Goal: Task Accomplishment & Management: Manage account settings

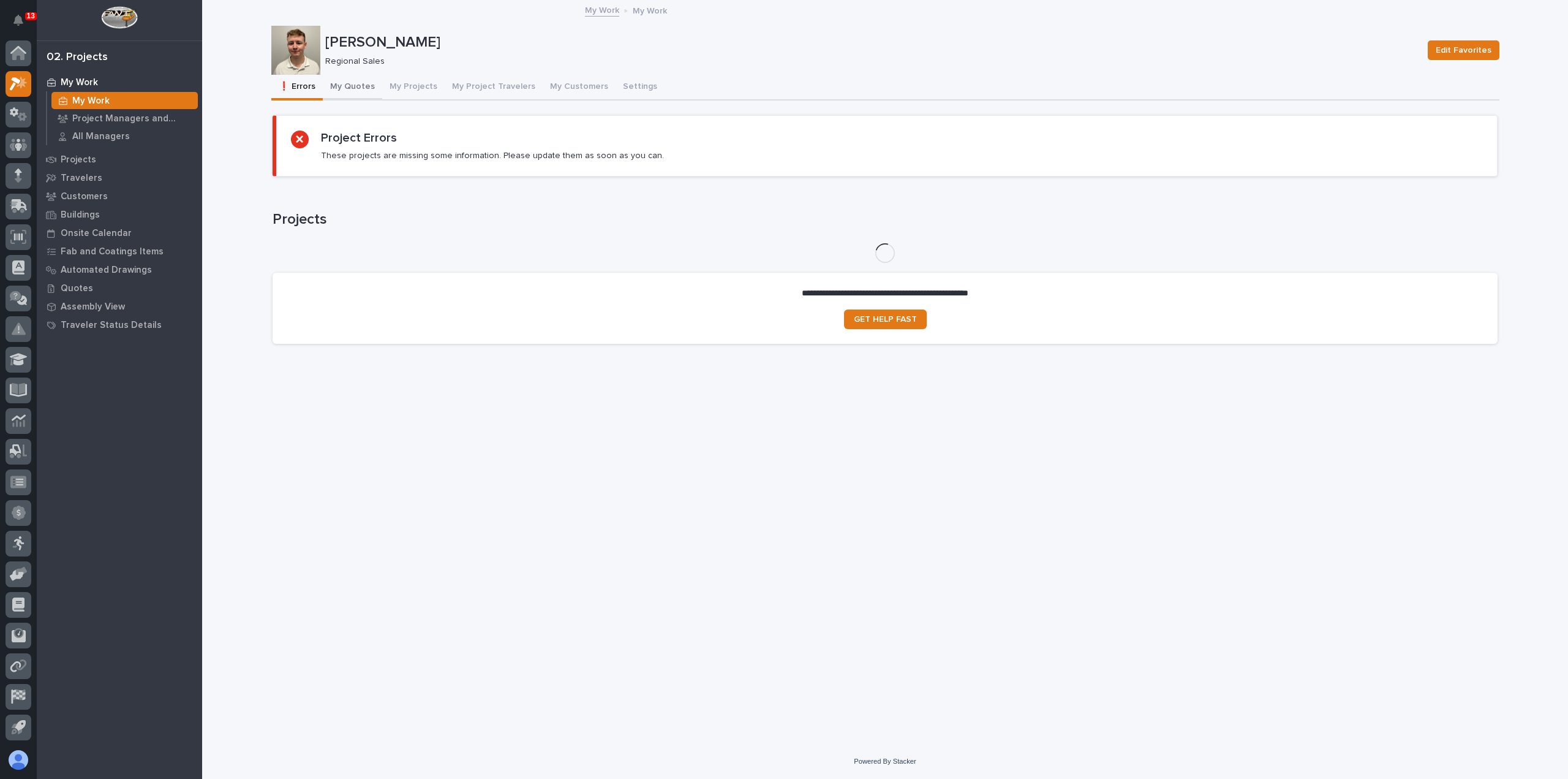
click at [351, 88] on button "My Quotes" at bounding box center [353, 87] width 60 height 26
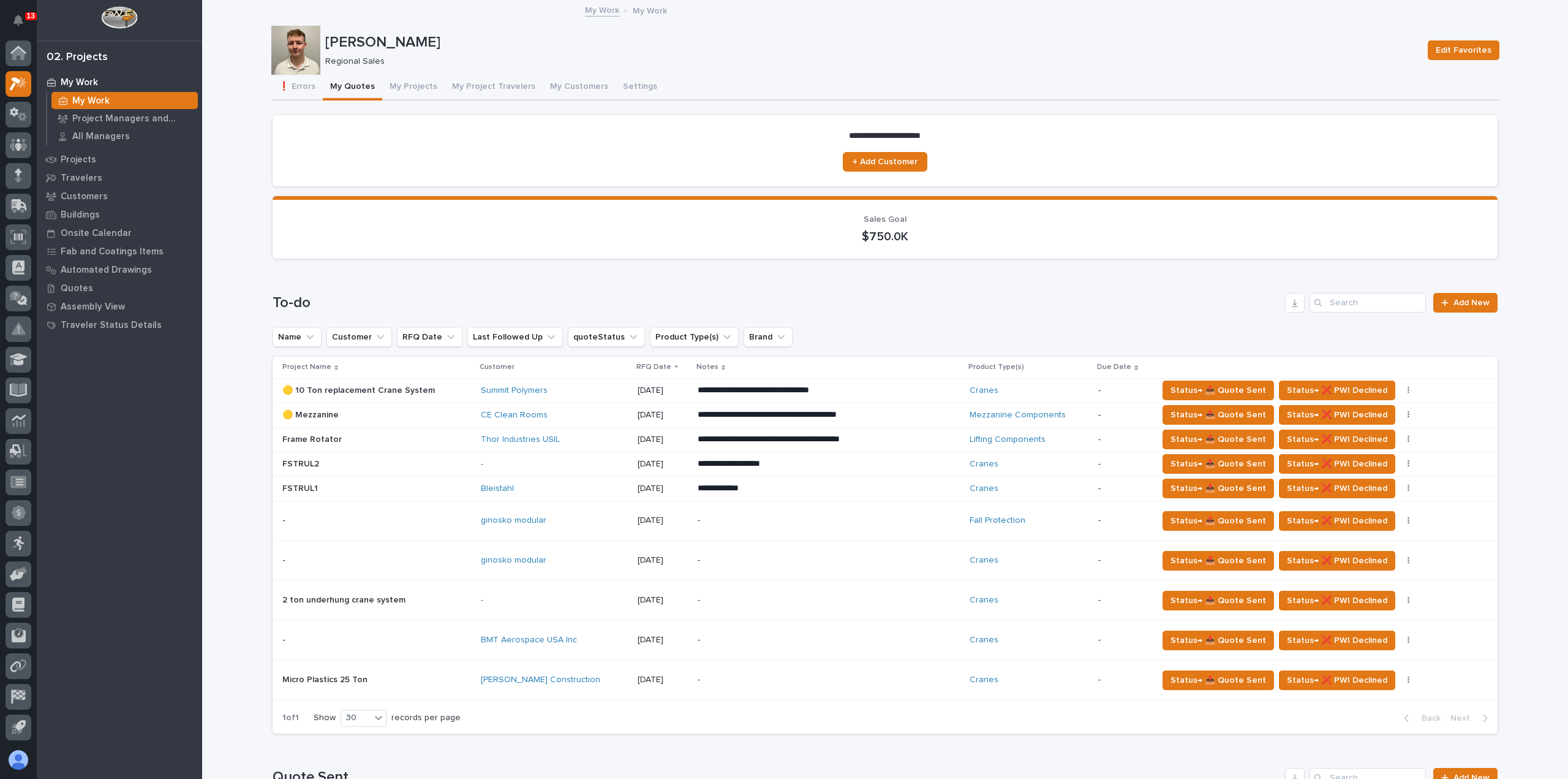
scroll to position [123, 0]
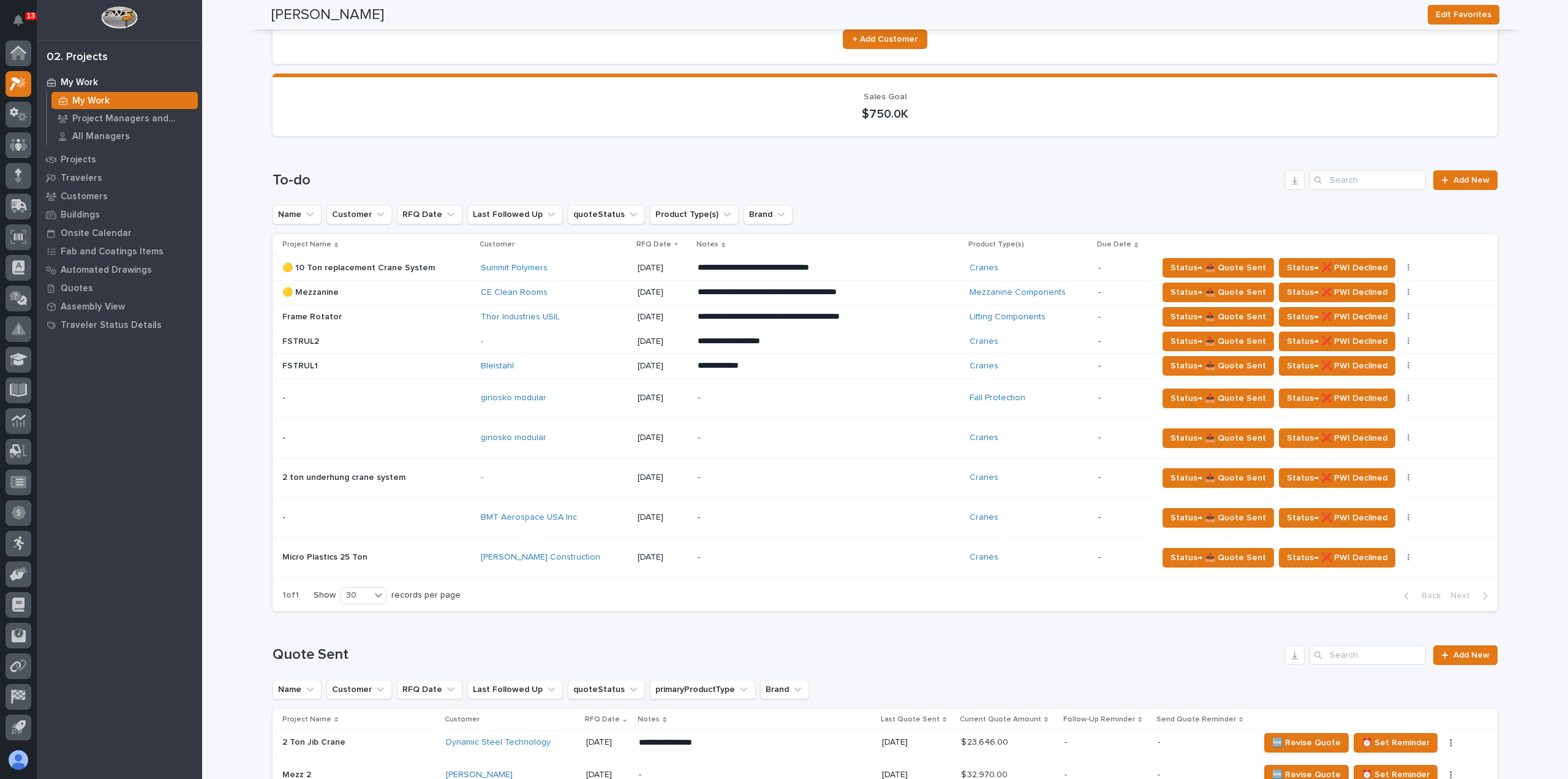
click at [886, 484] on div "-" at bounding box center [805, 477] width 214 height 28
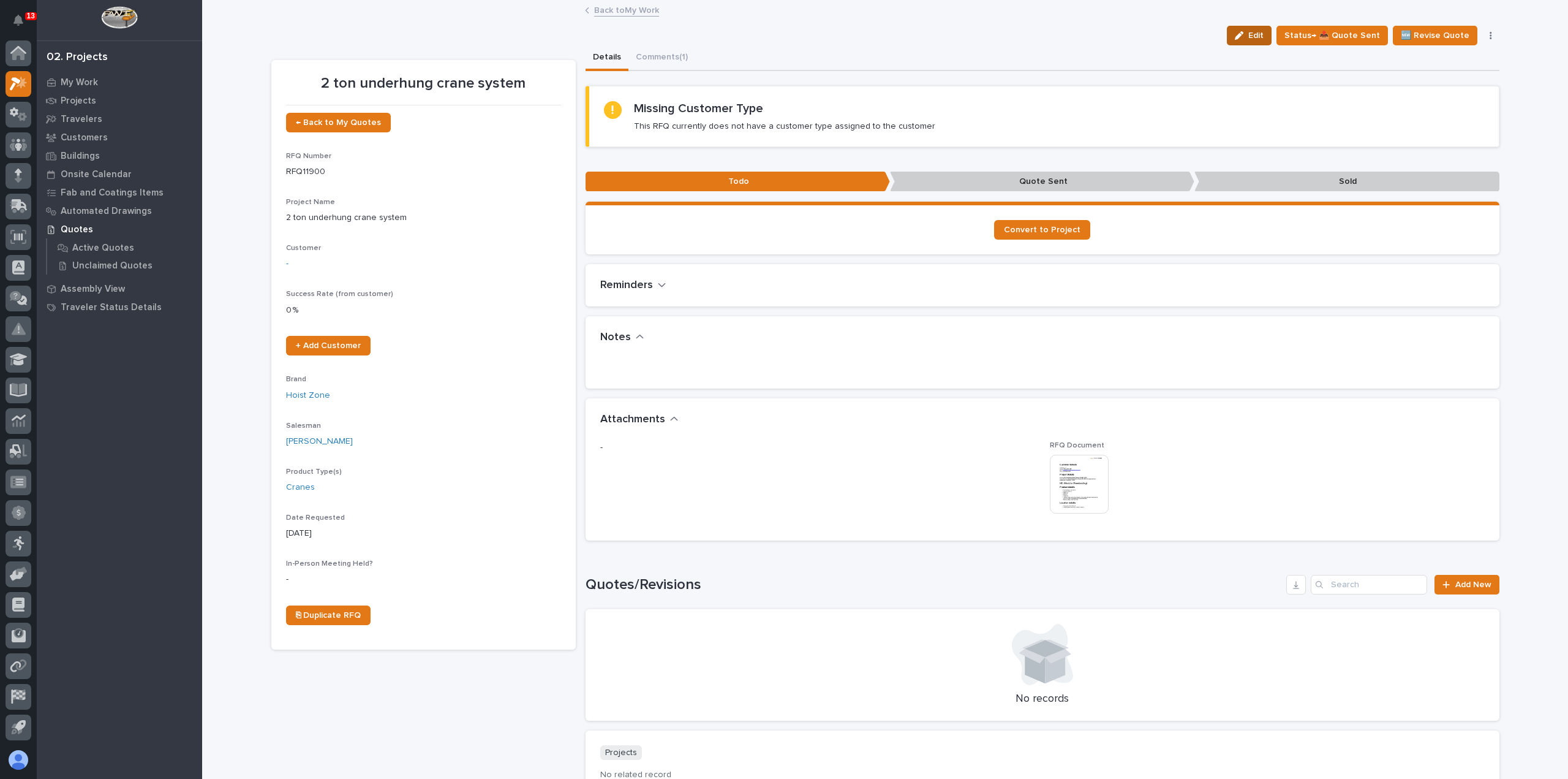
click at [1244, 33] on icon "button" at bounding box center [1239, 36] width 9 height 9
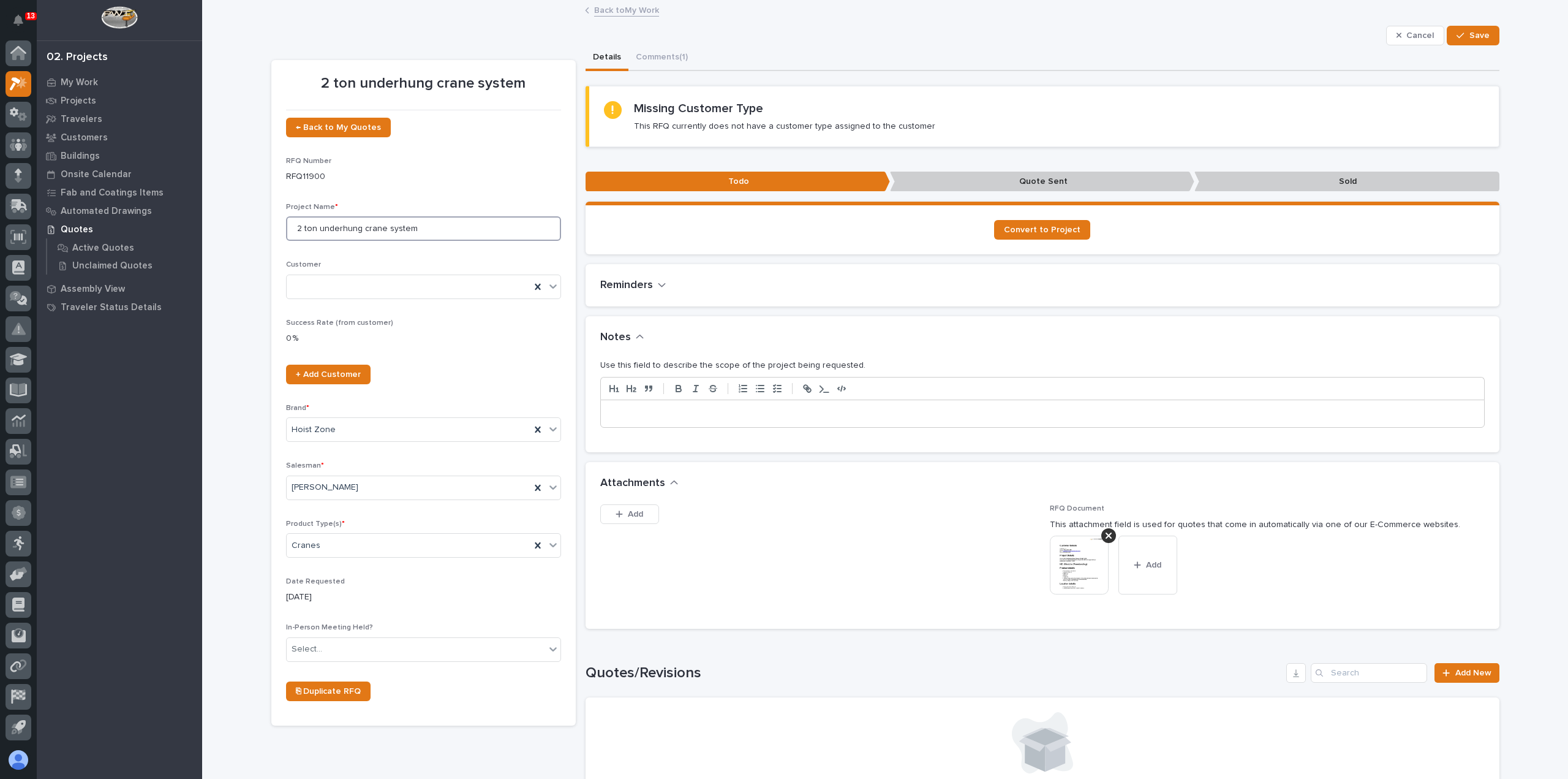
click at [487, 226] on input "2 ton underhung crane system" at bounding box center [424, 228] width 275 height 25
type input "2"
type input "FSTRUL2"
click at [1479, 30] on span "Save" at bounding box center [1479, 35] width 20 height 11
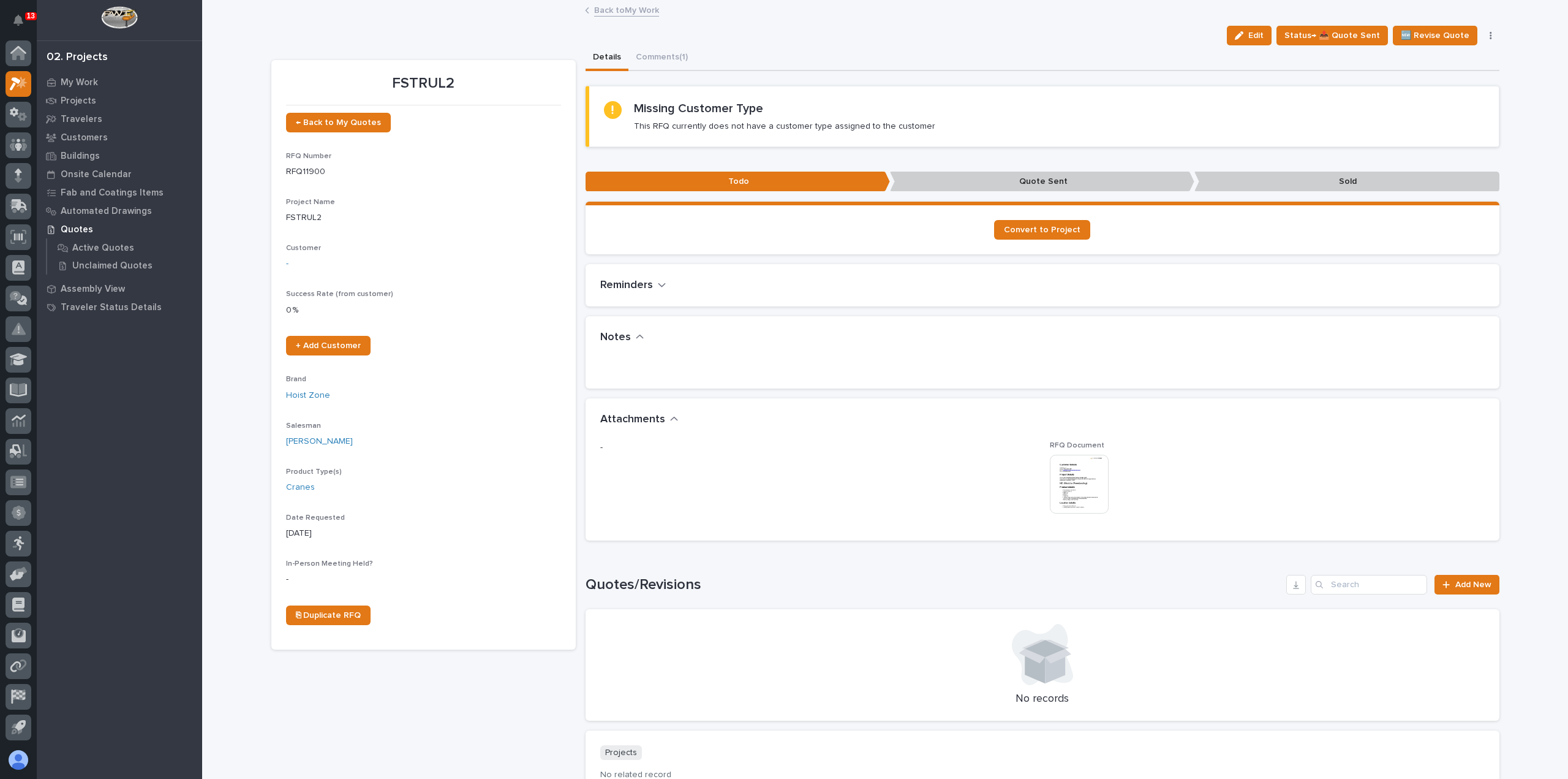
click at [620, 11] on link "Back to My Work" at bounding box center [626, 9] width 65 height 14
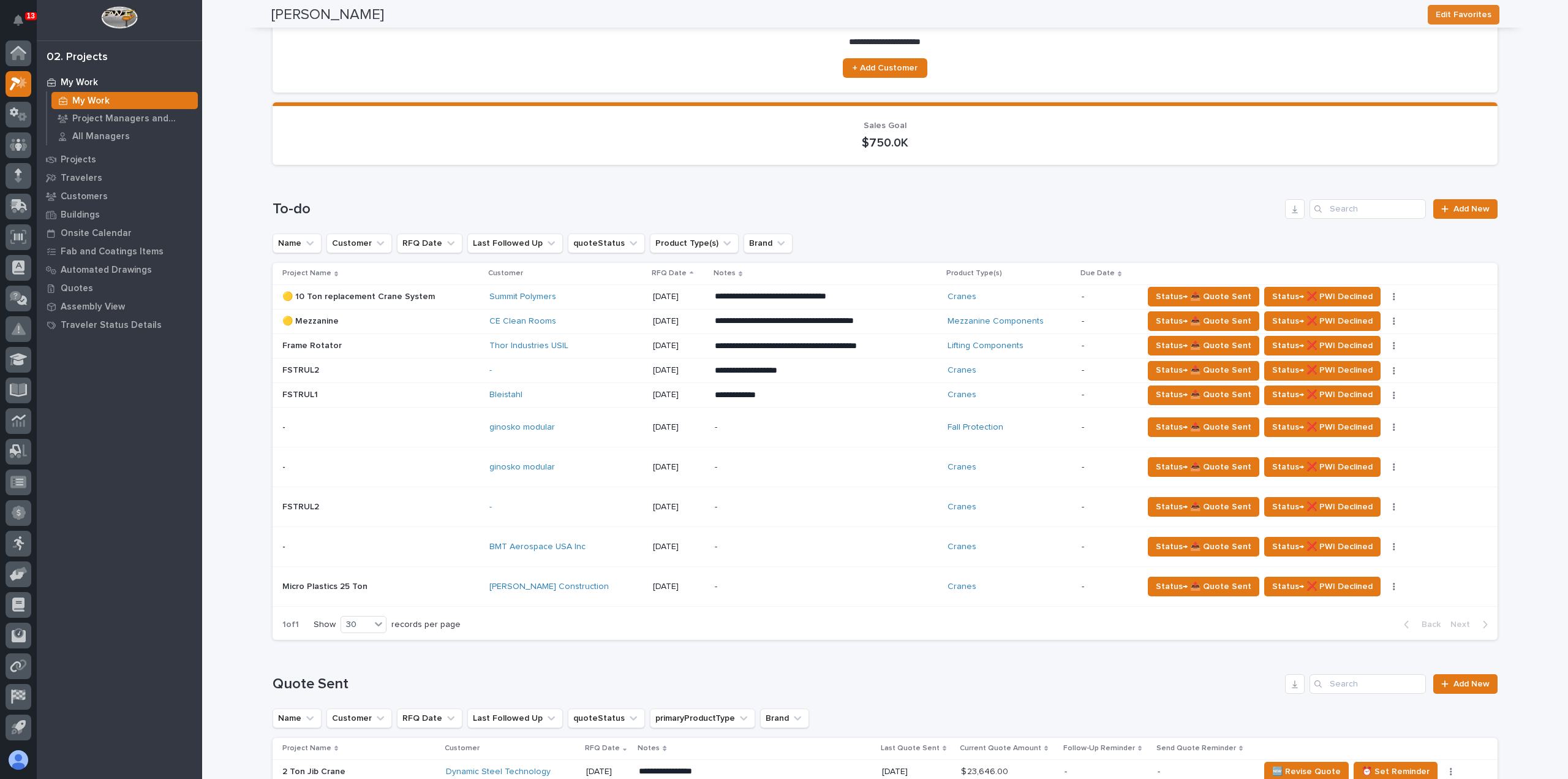
scroll to position [307, 0]
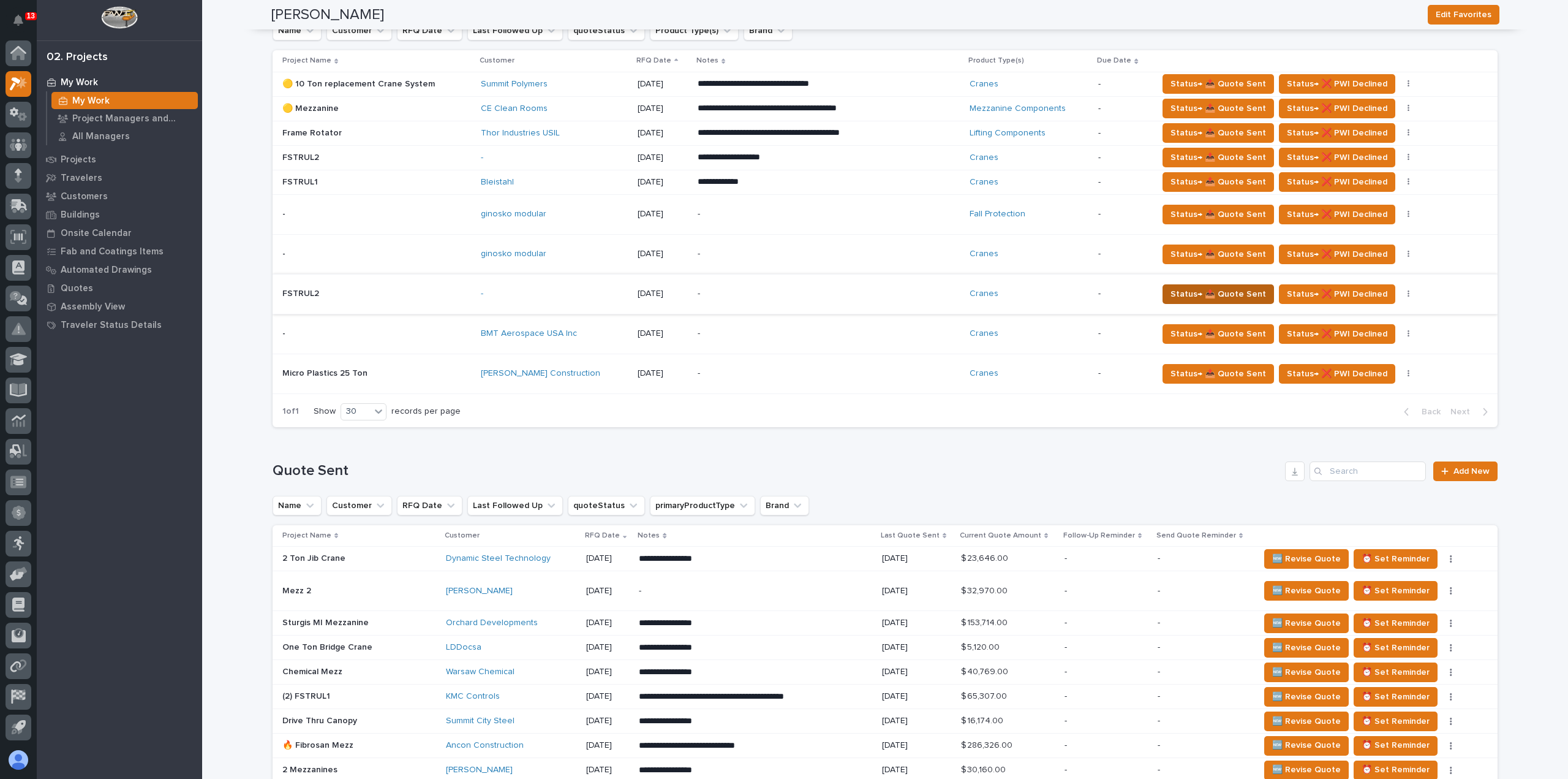
click at [1171, 293] on span "Status→ 📤 Quote Sent" at bounding box center [1218, 294] width 95 height 15
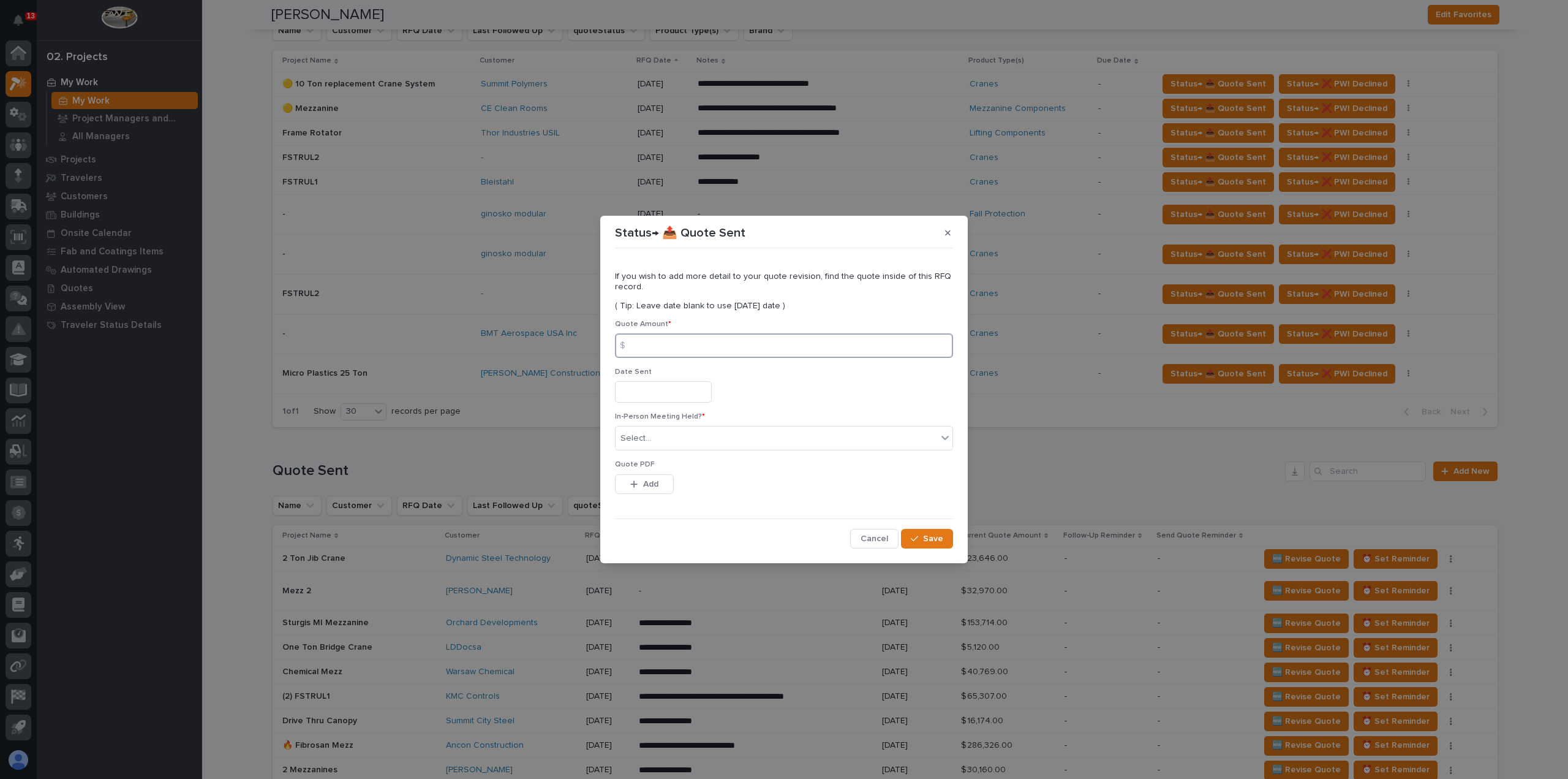
click at [848, 339] on input at bounding box center [784, 345] width 338 height 25
click at [677, 352] on input at bounding box center [784, 345] width 338 height 25
type input "23234"
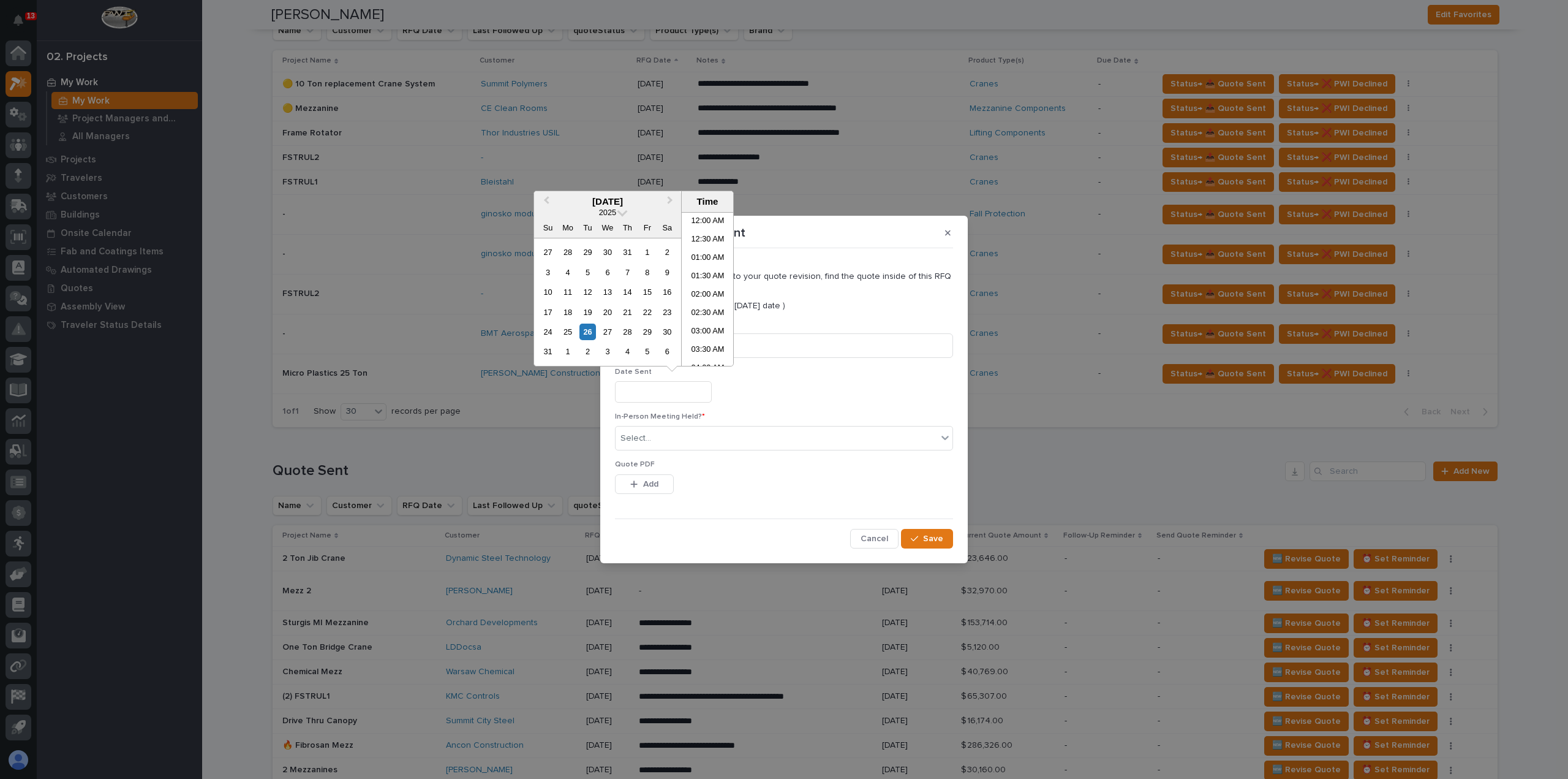
click at [675, 388] on input "text" at bounding box center [663, 391] width 97 height 22
click at [592, 333] on div "26" at bounding box center [588, 332] width 16 height 16
type input "**********"
click at [644, 440] on div "Select..." at bounding box center [635, 438] width 30 height 13
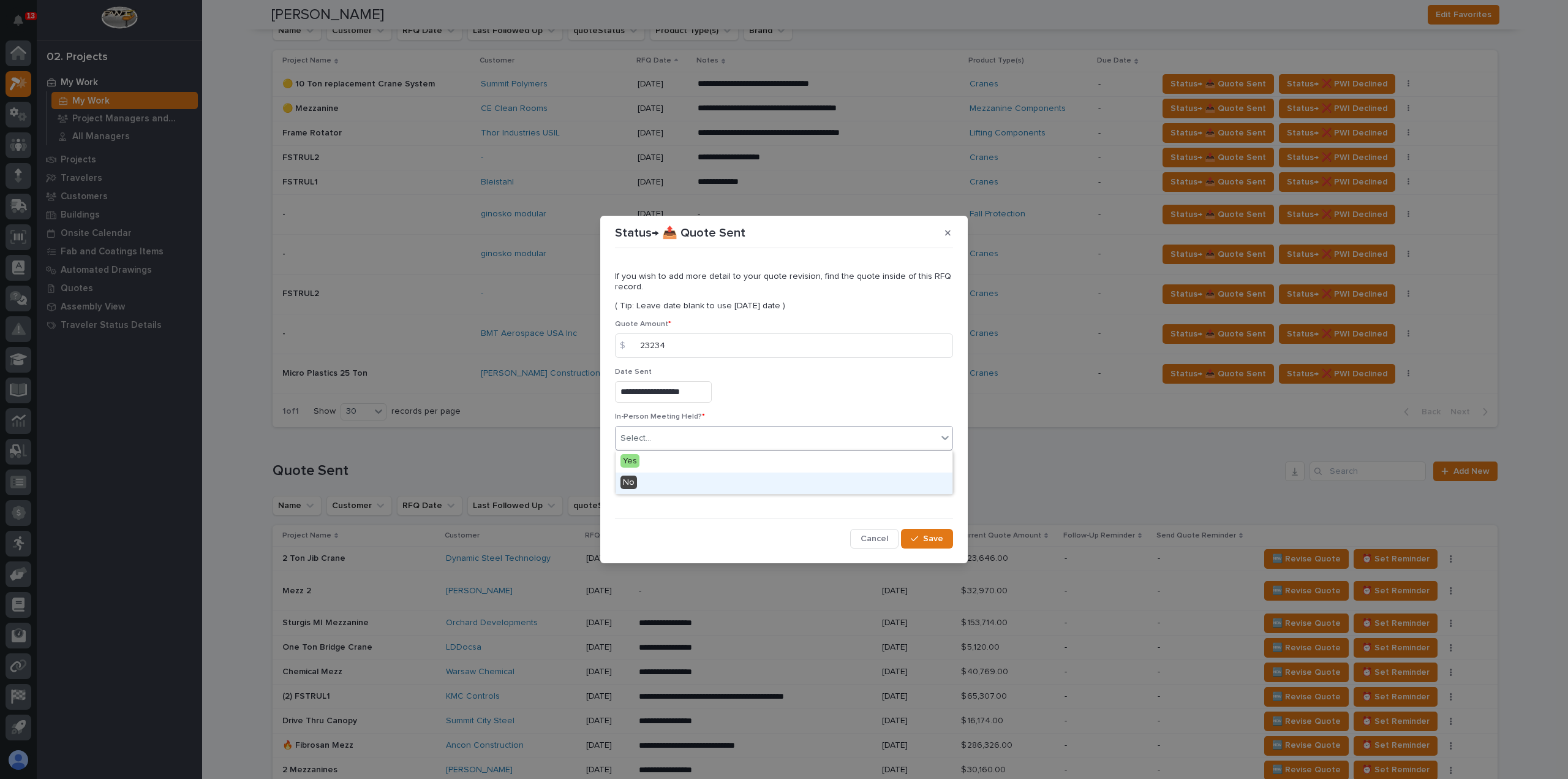
click at [652, 481] on div "No" at bounding box center [784, 483] width 337 height 22
click at [652, 484] on span "Add" at bounding box center [651, 484] width 16 height 11
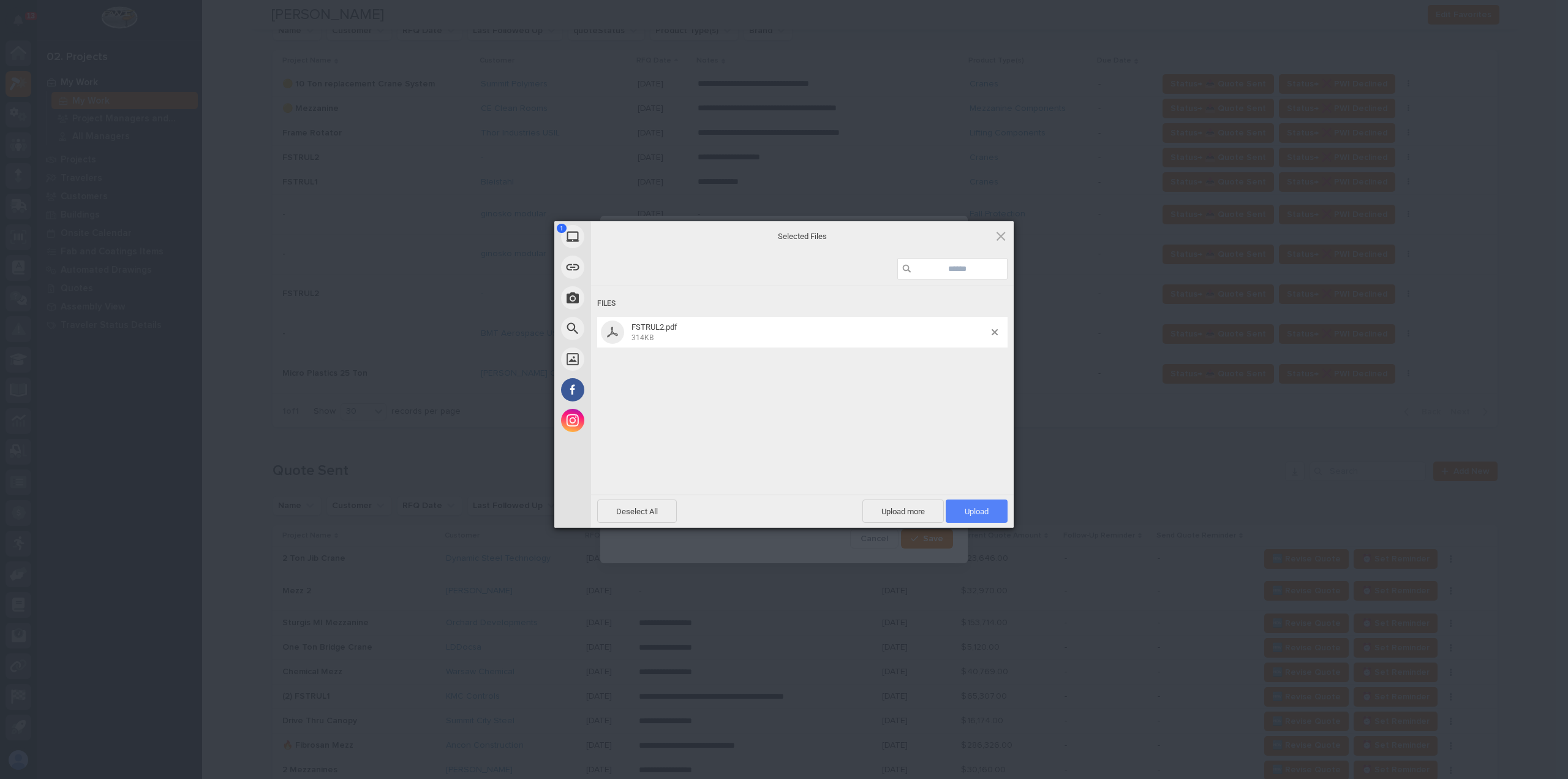
click at [986, 516] on span "Upload 1" at bounding box center [976, 510] width 62 height 23
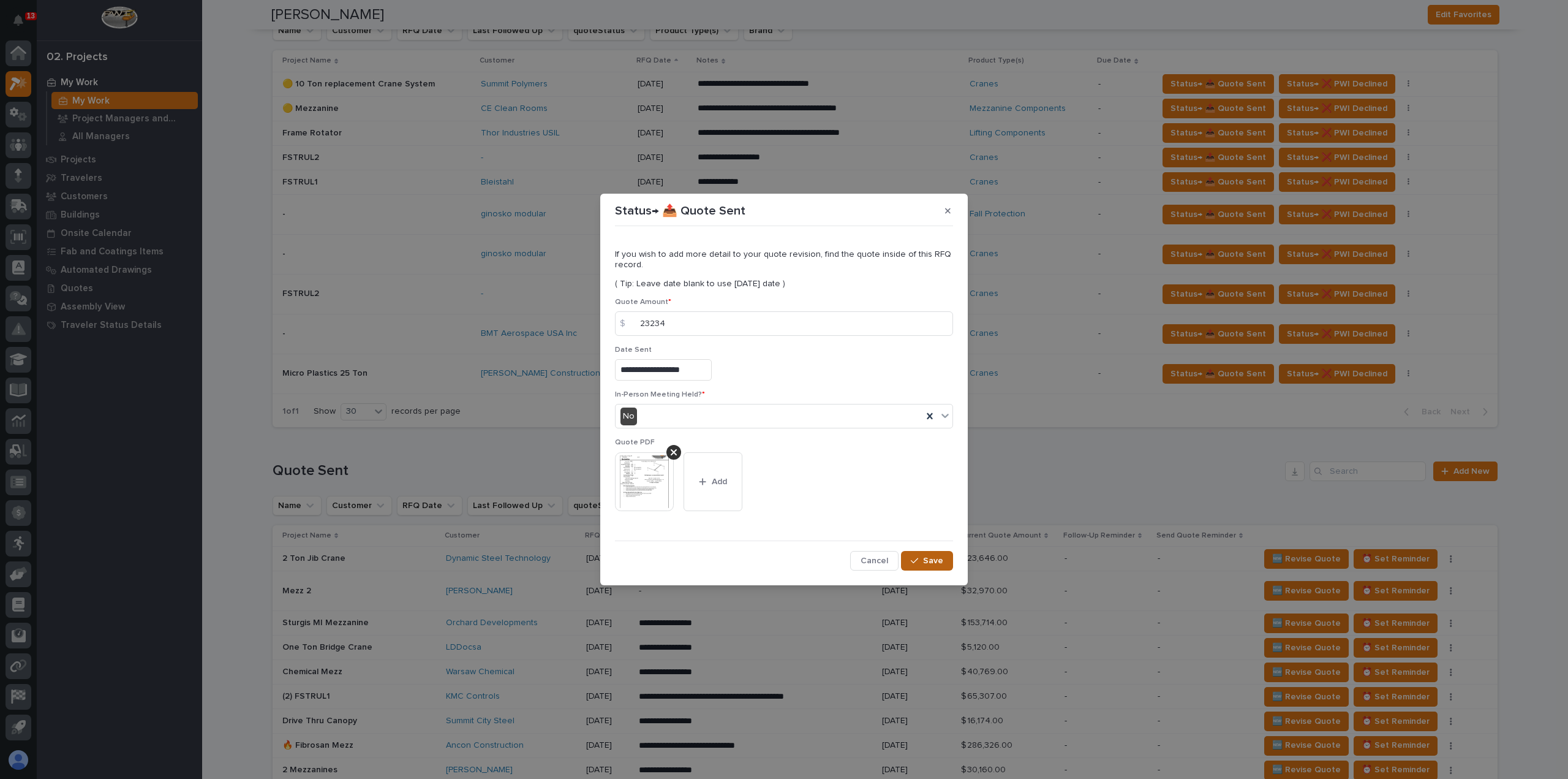
click at [918, 564] on icon "button" at bounding box center [914, 561] width 7 height 9
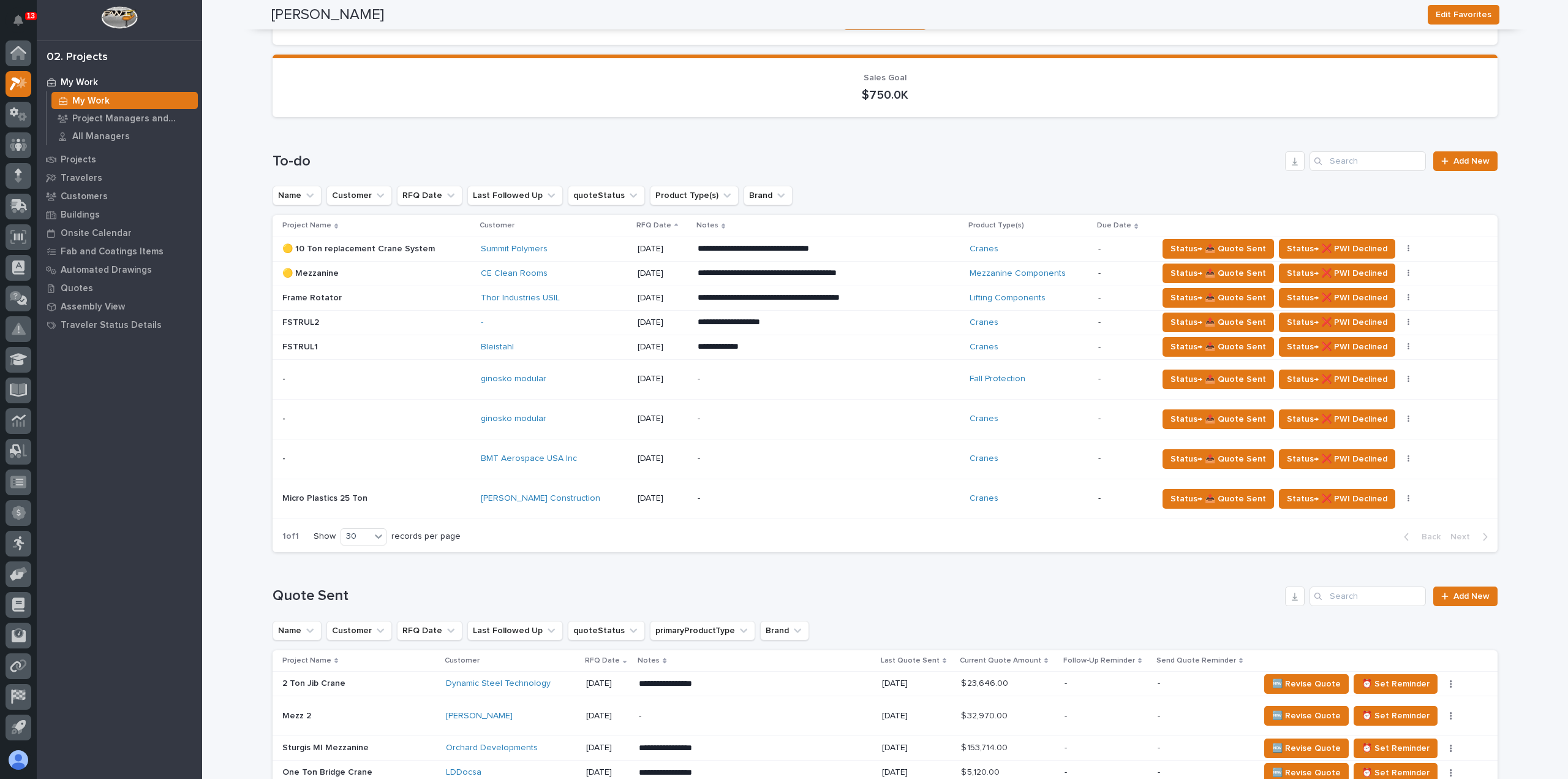
scroll to position [123, 0]
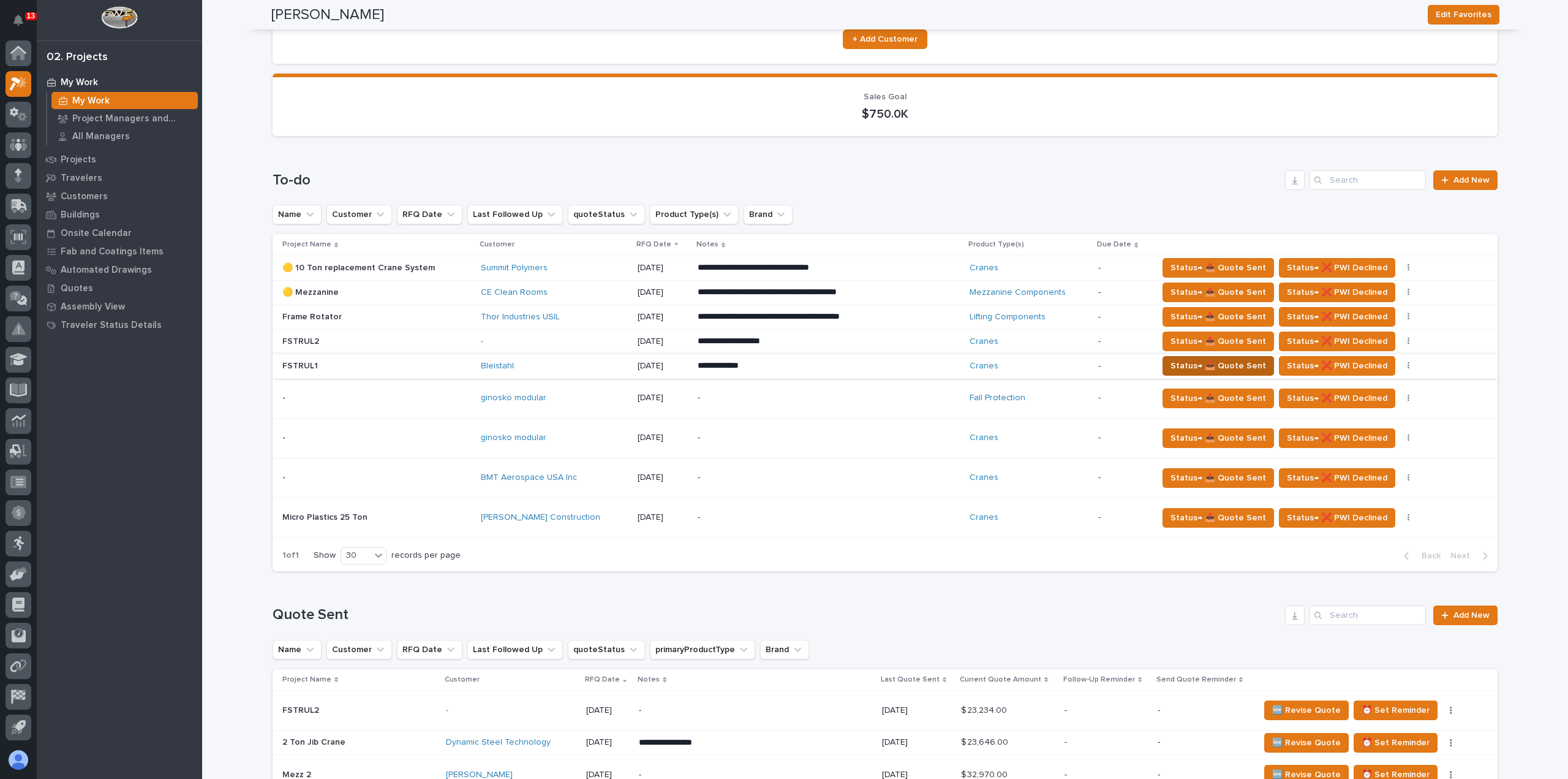
click at [1173, 361] on span "Status→ 📤 Quote Sent" at bounding box center [1218, 366] width 95 height 15
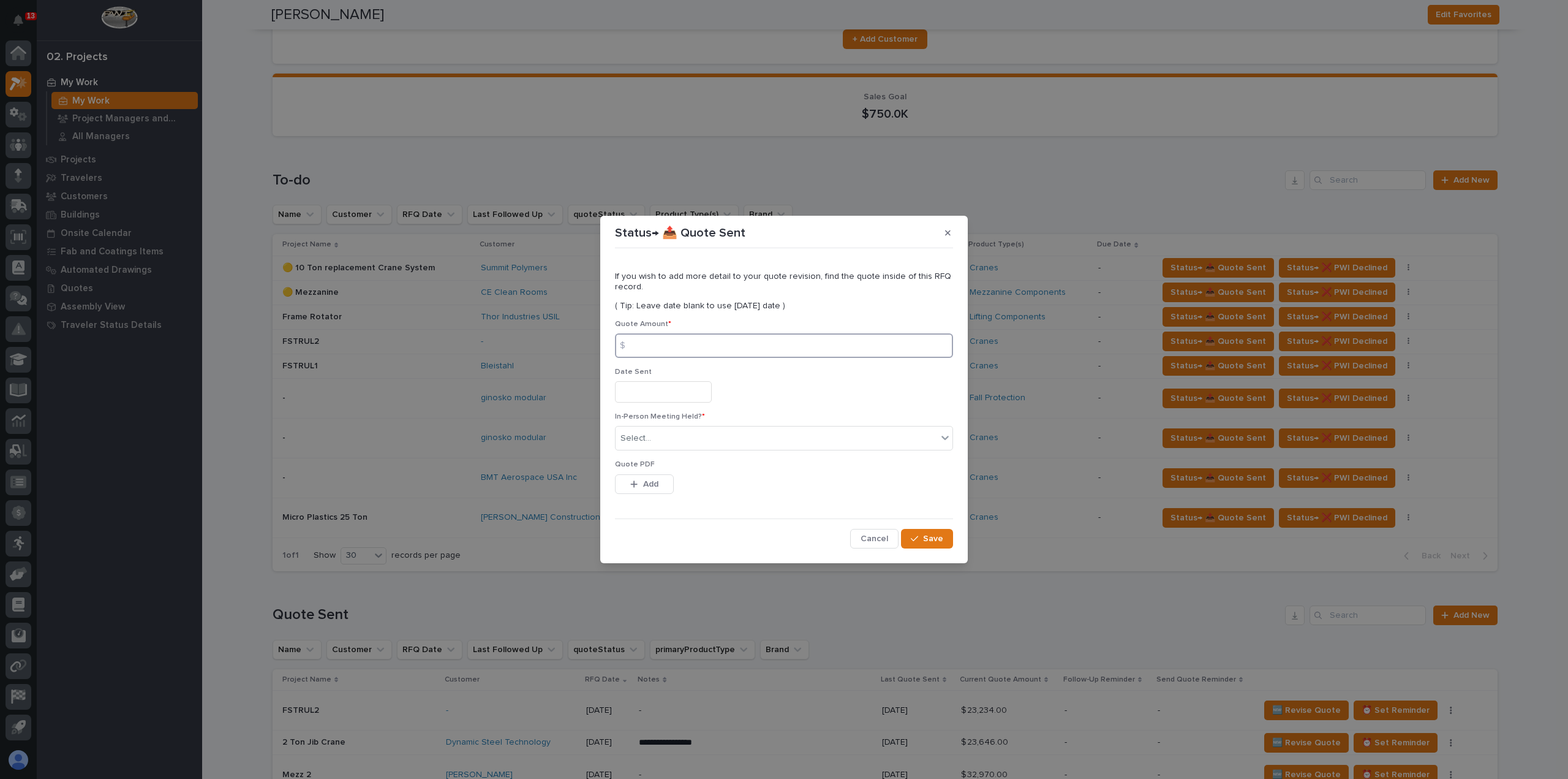
click at [740, 345] on input at bounding box center [784, 345] width 338 height 25
click at [790, 347] on input at bounding box center [784, 345] width 338 height 25
type input "39946"
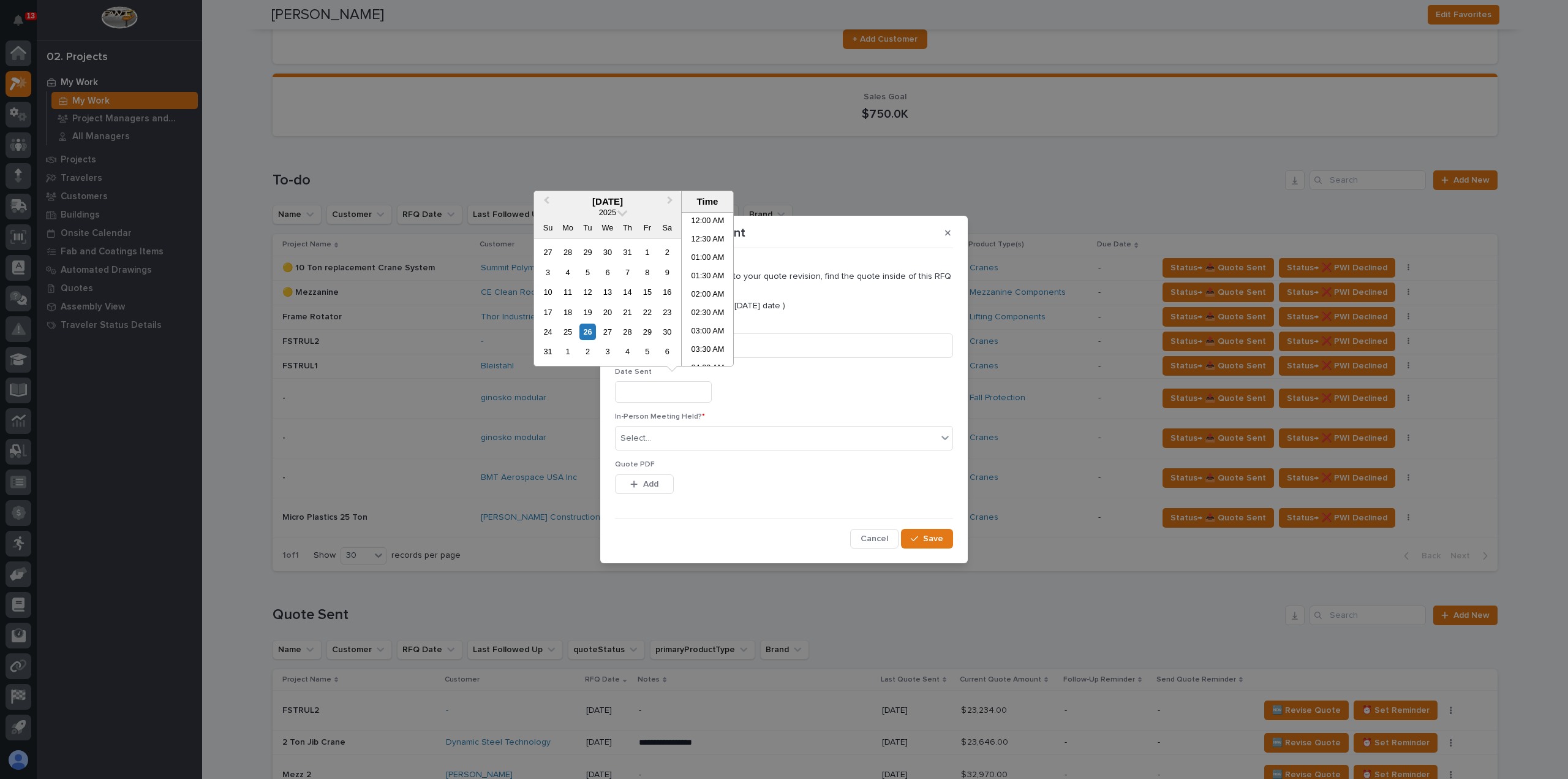
click at [684, 391] on input "text" at bounding box center [663, 391] width 97 height 22
click at [594, 327] on div "26" at bounding box center [588, 332] width 16 height 16
type input "**********"
click at [591, 327] on div "26" at bounding box center [588, 332] width 16 height 16
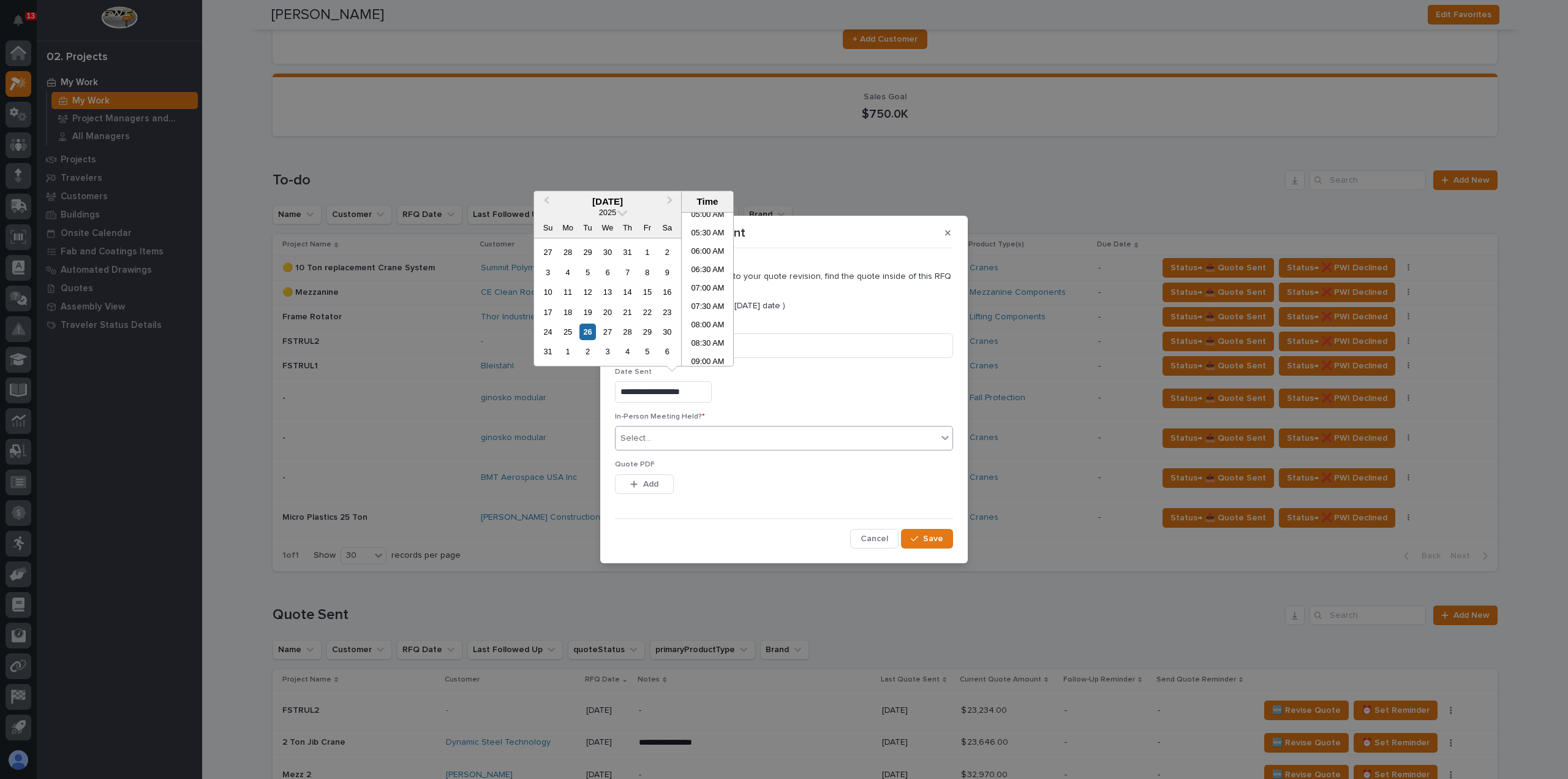
click at [672, 443] on div "Select..." at bounding box center [777, 438] width 321 height 20
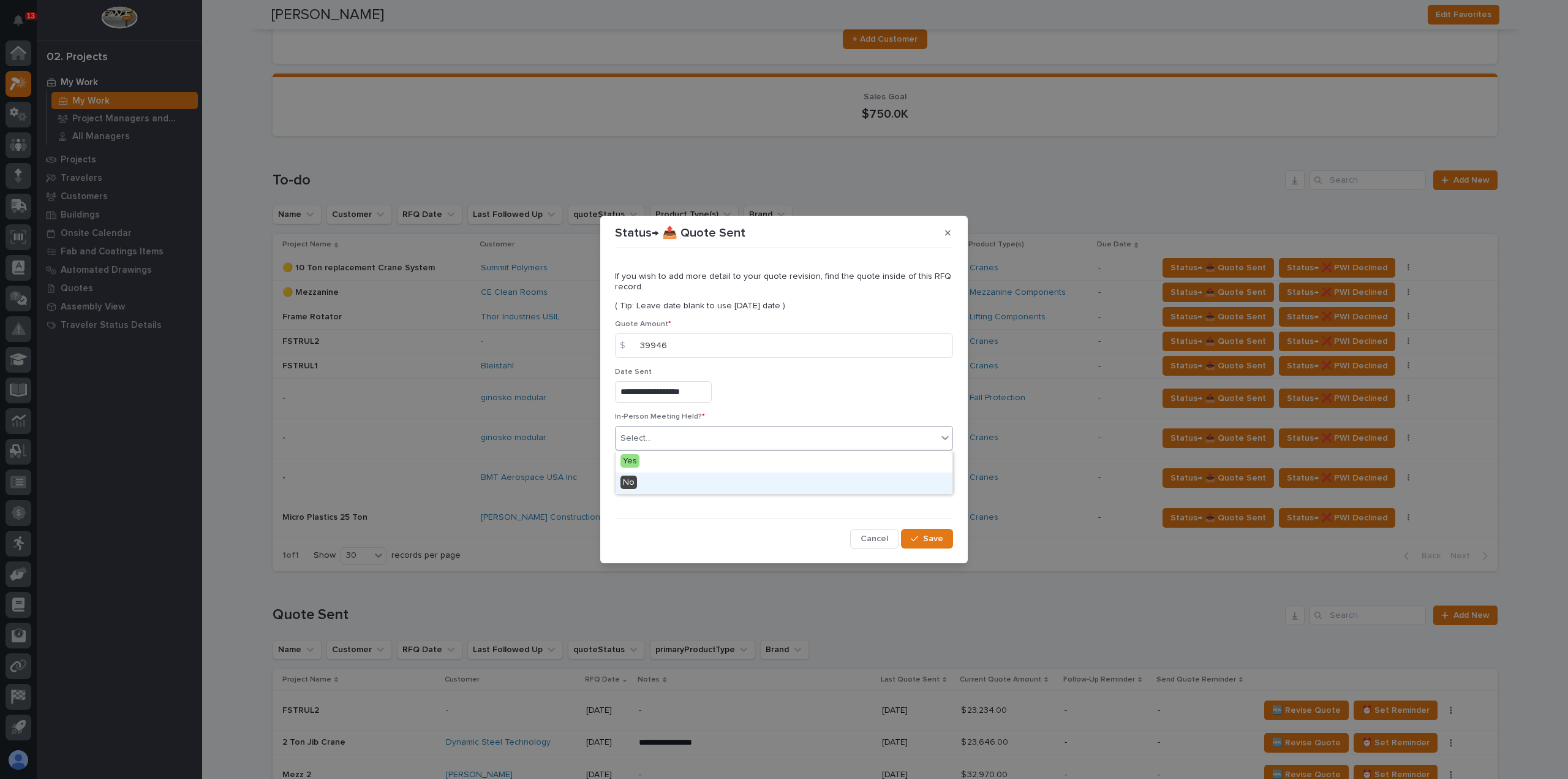
click at [642, 487] on div "No" at bounding box center [784, 483] width 337 height 22
click at [643, 480] on span "Add" at bounding box center [651, 484] width 16 height 11
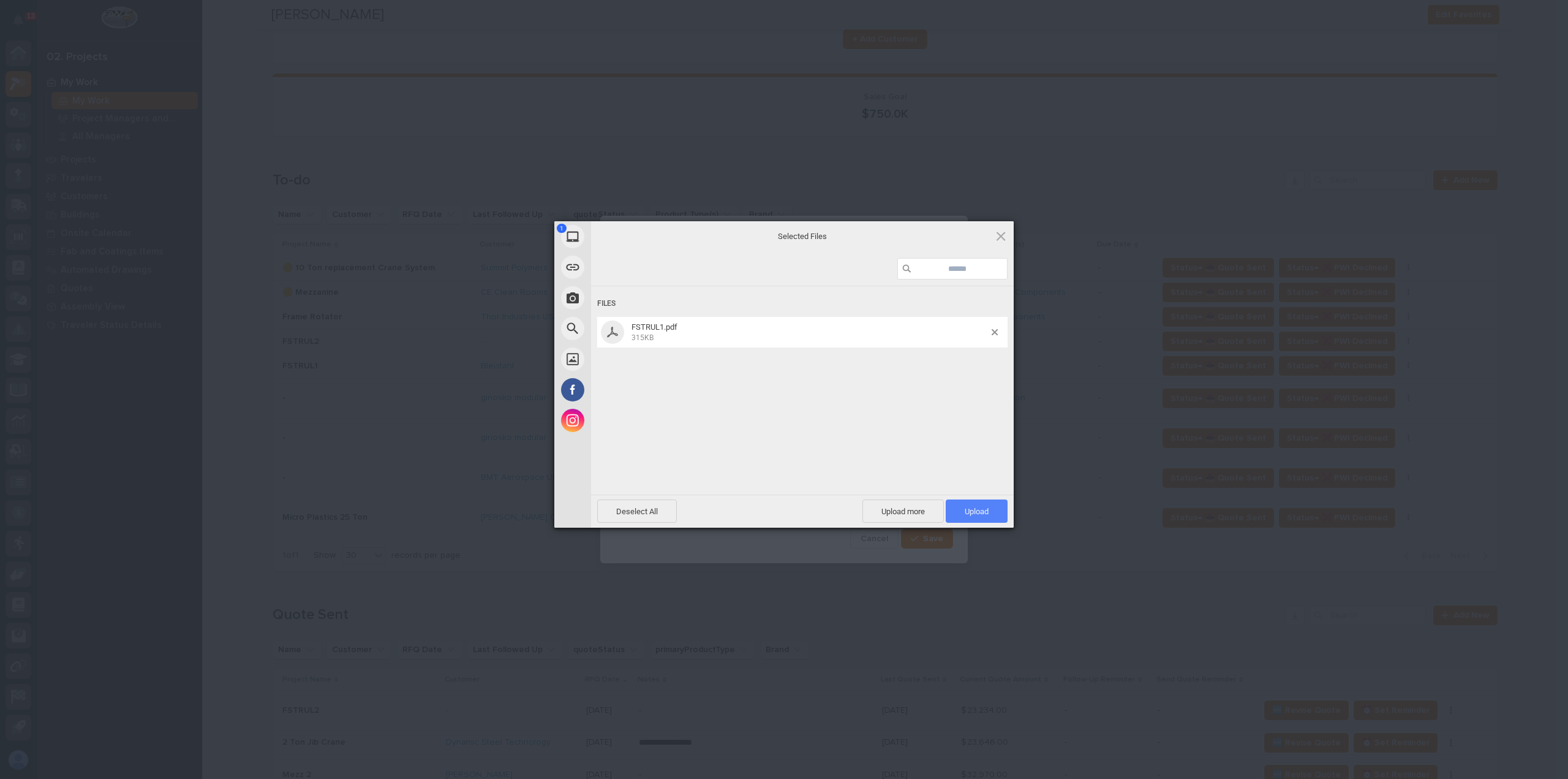
click at [992, 507] on span "Upload 1" at bounding box center [976, 510] width 62 height 23
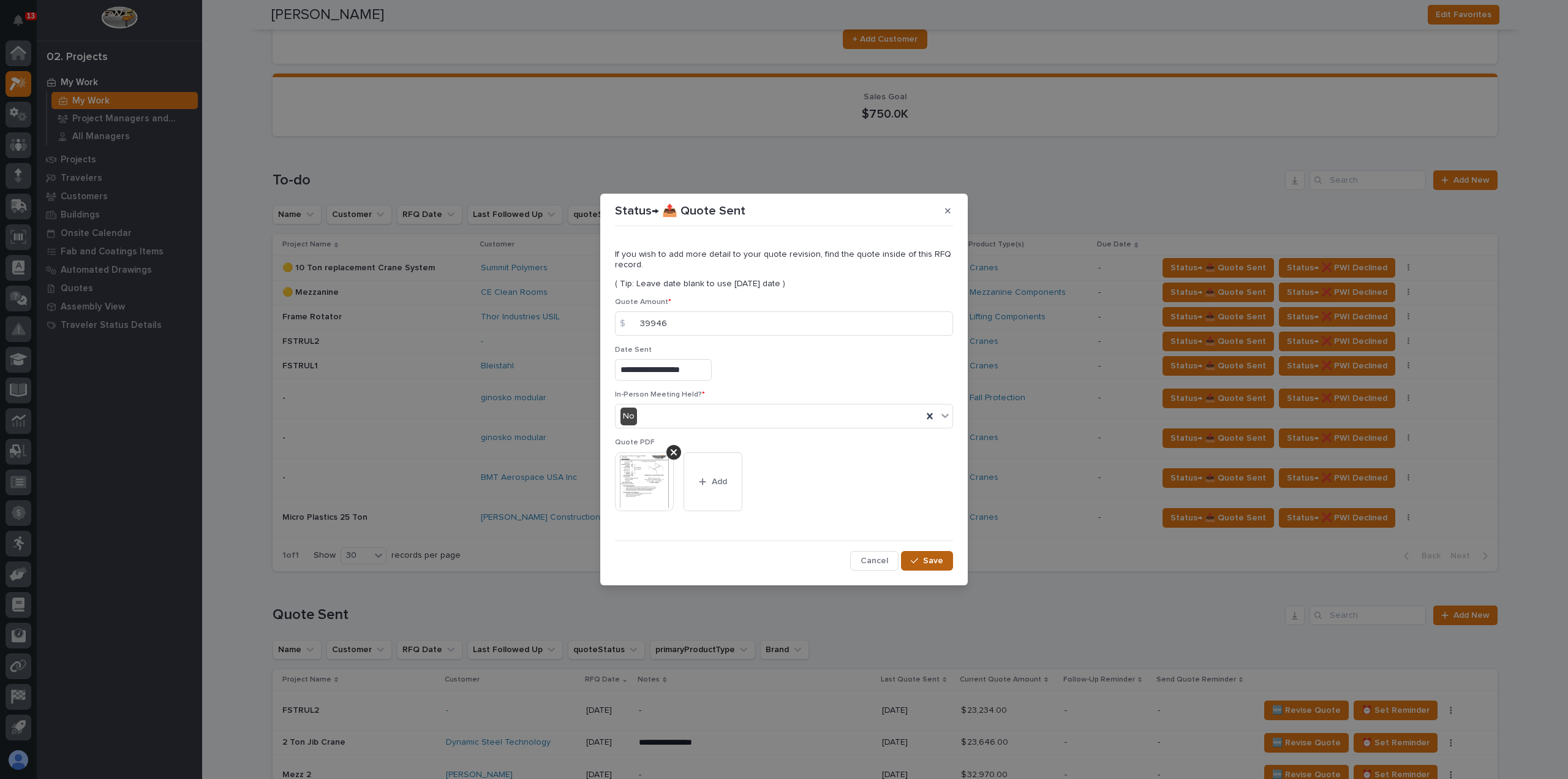
click at [930, 565] on span "Save" at bounding box center [933, 560] width 20 height 11
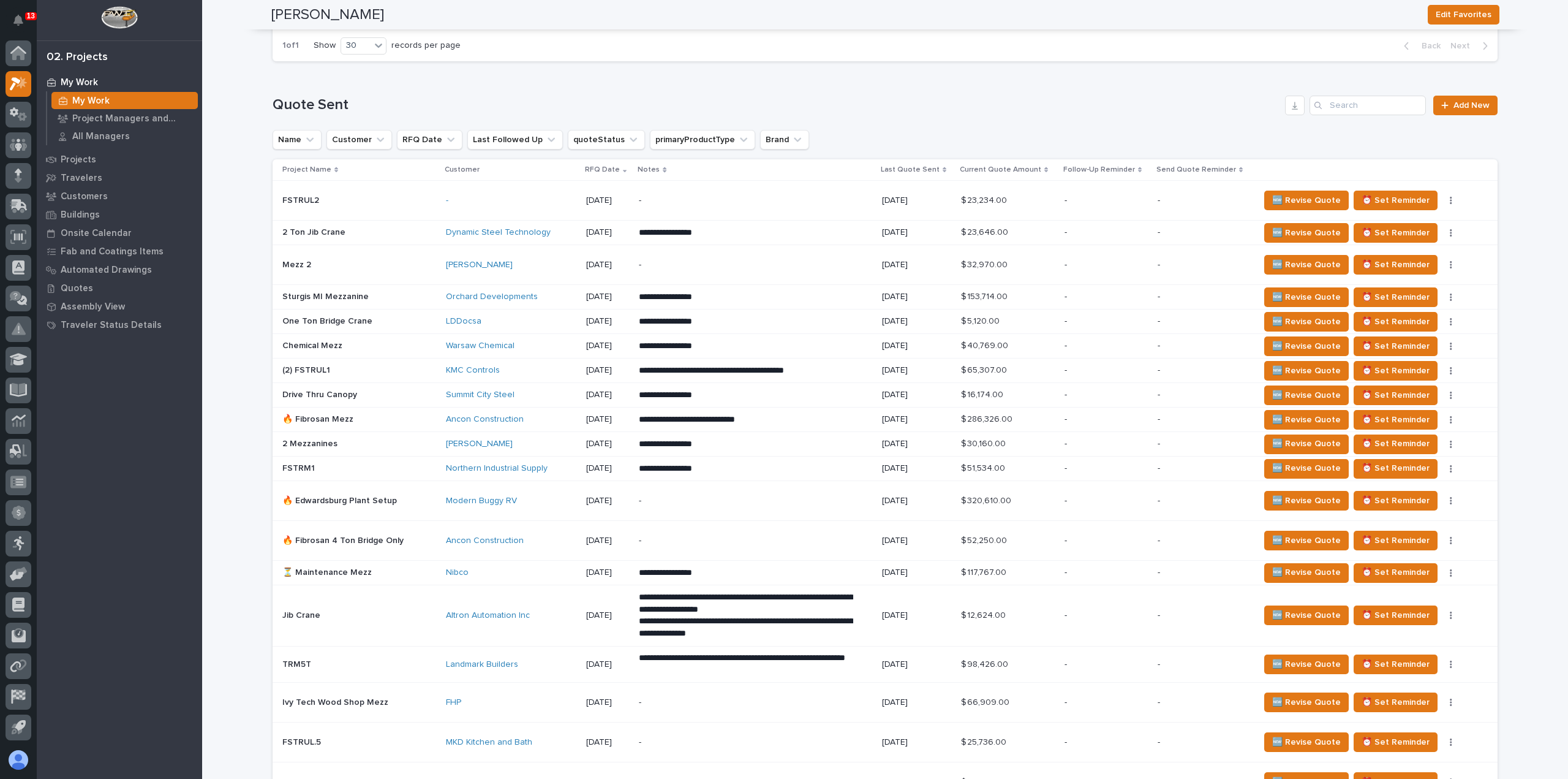
scroll to position [612, 0]
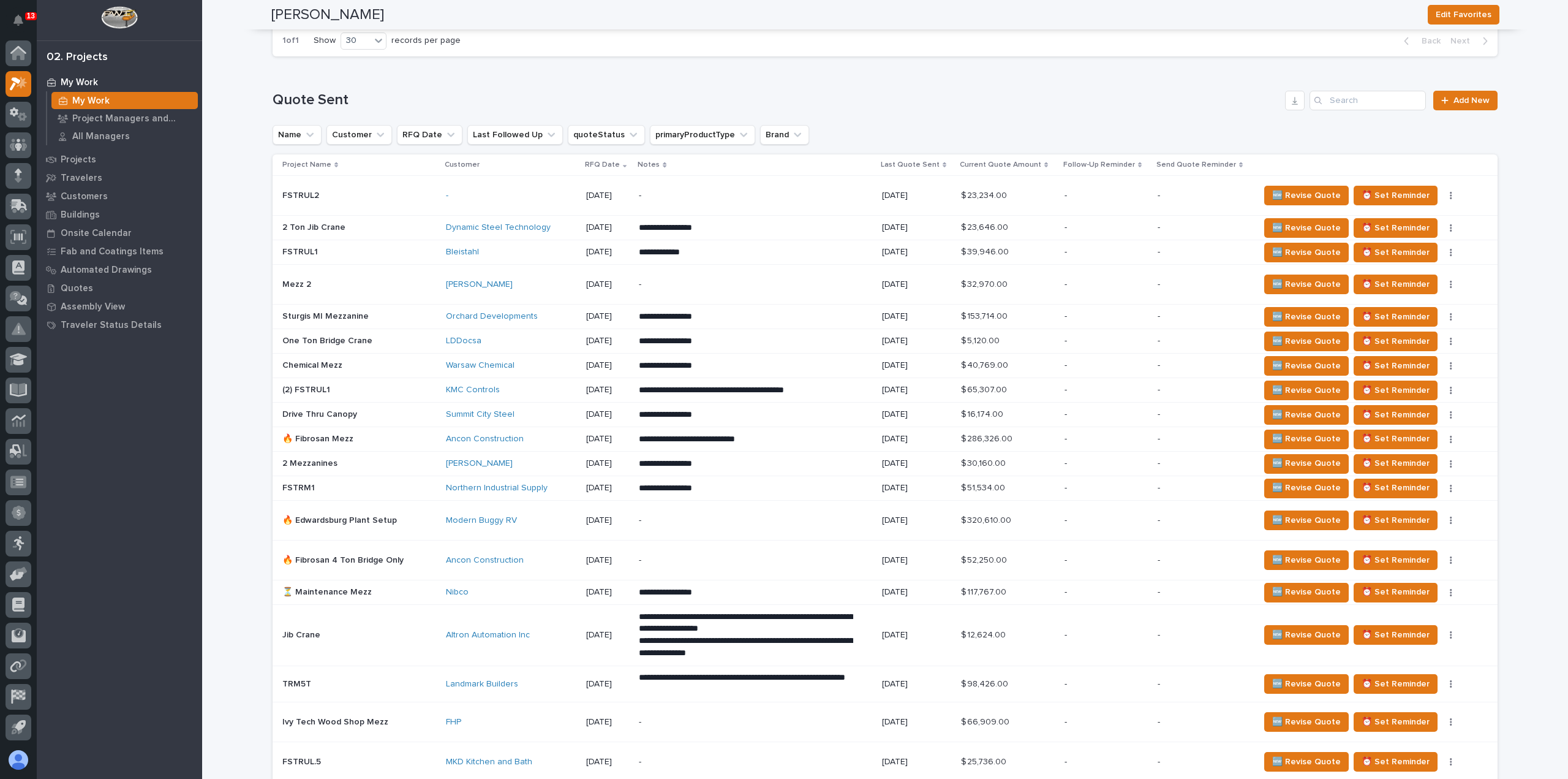
click at [402, 228] on p at bounding box center [359, 228] width 154 height 10
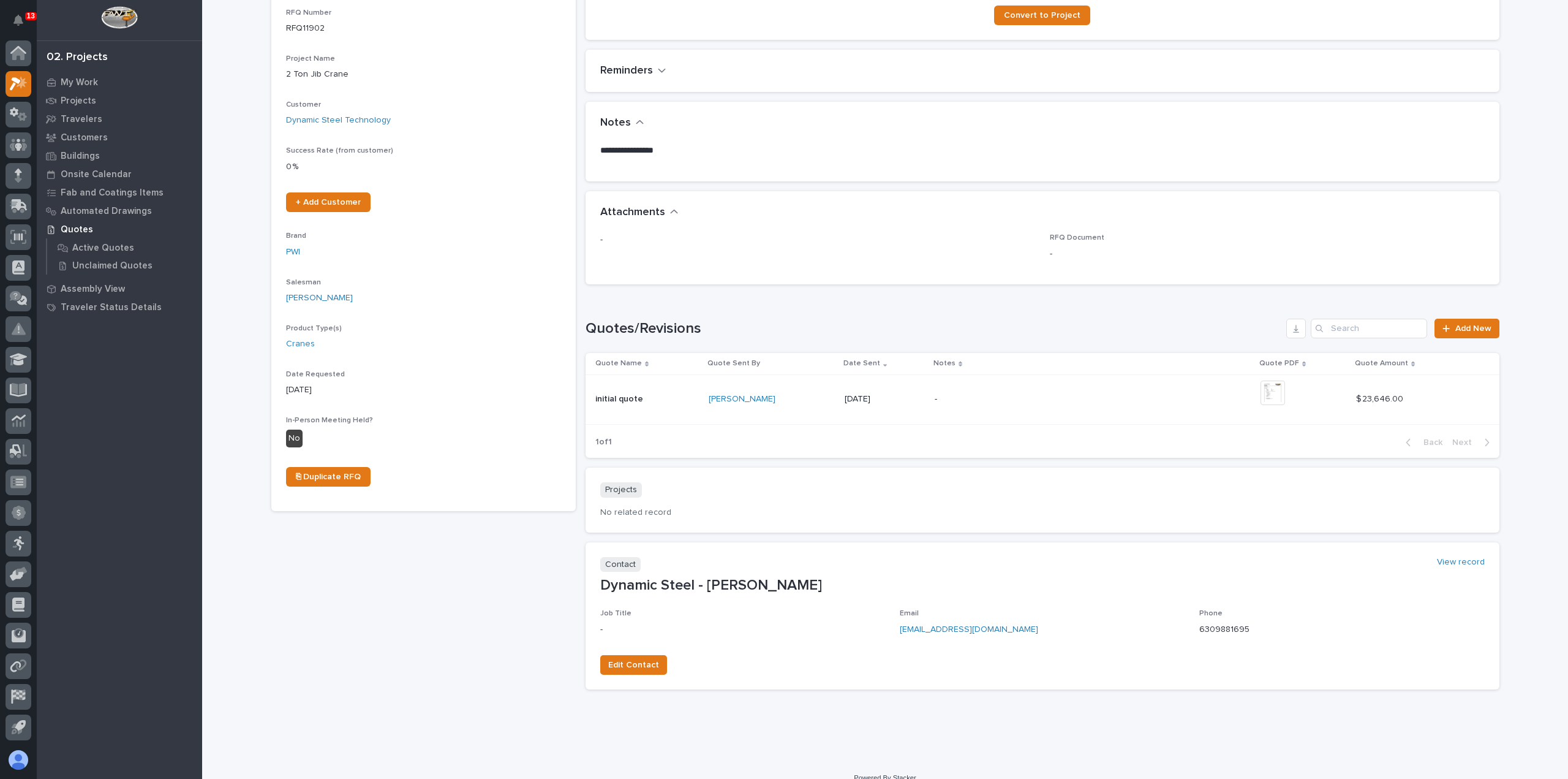
scroll to position [159, 0]
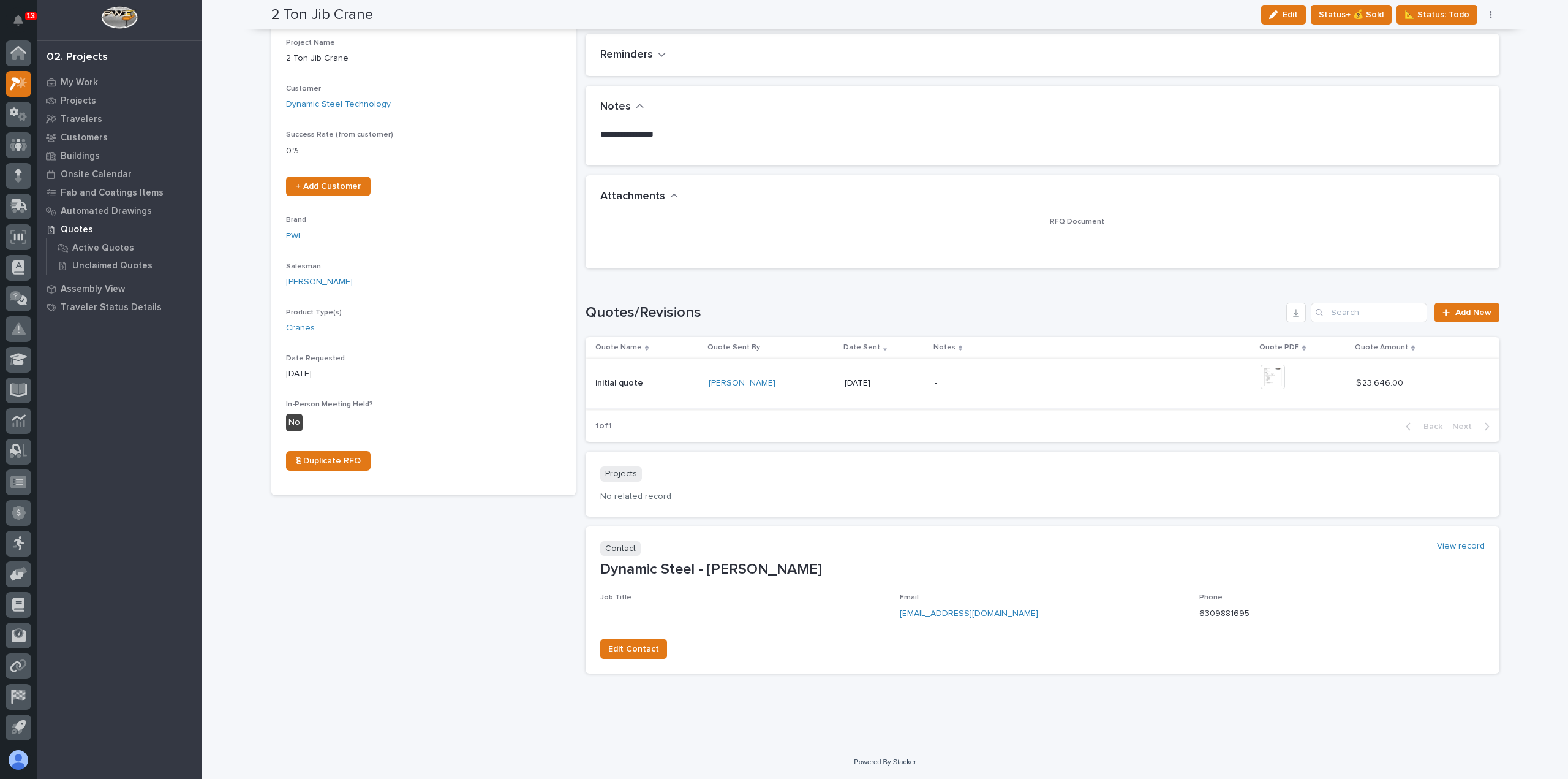
click at [1284, 382] on img at bounding box center [1273, 376] width 25 height 25
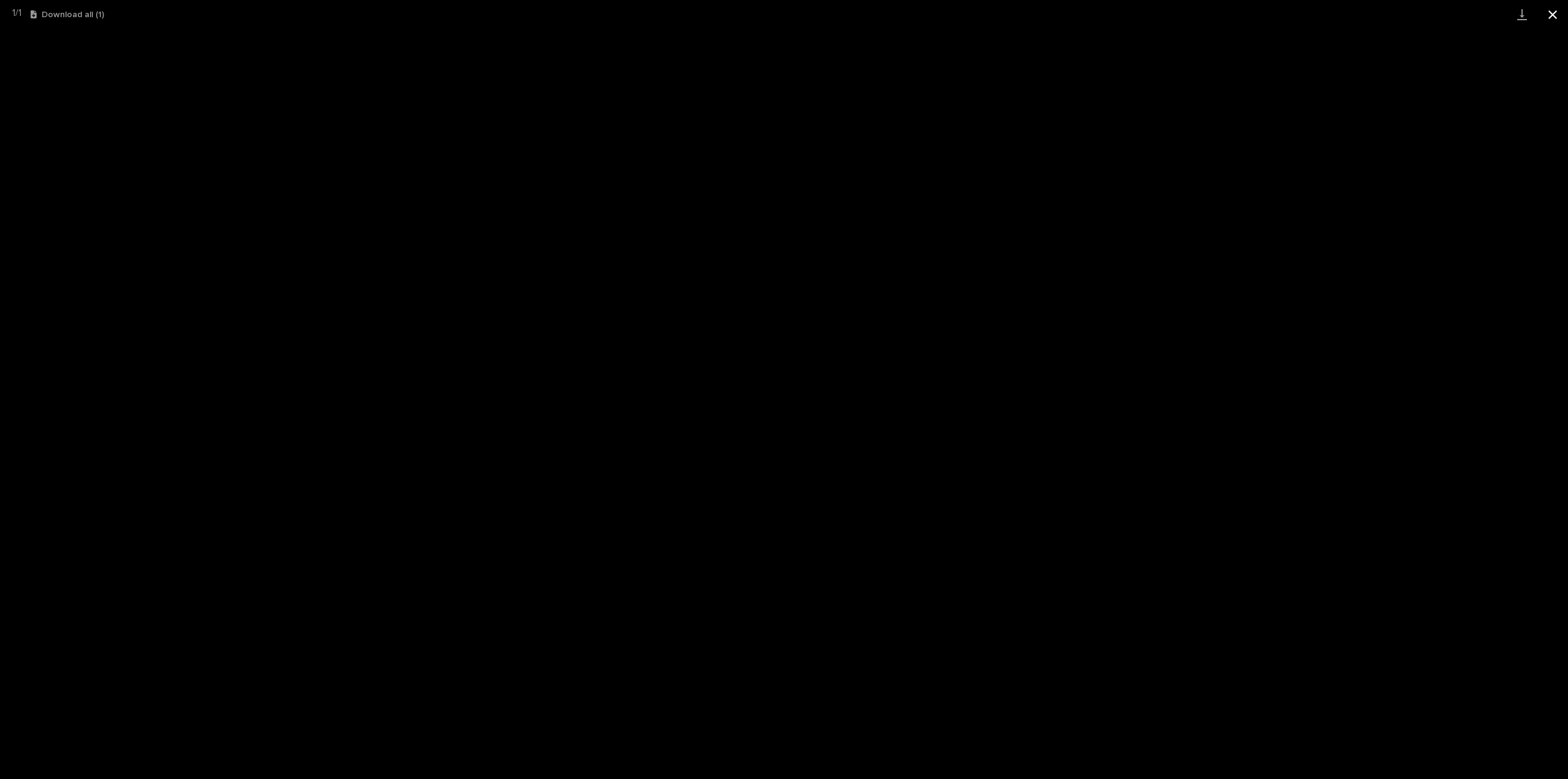
click at [1554, 9] on button "Close gallery" at bounding box center [1552, 14] width 30 height 29
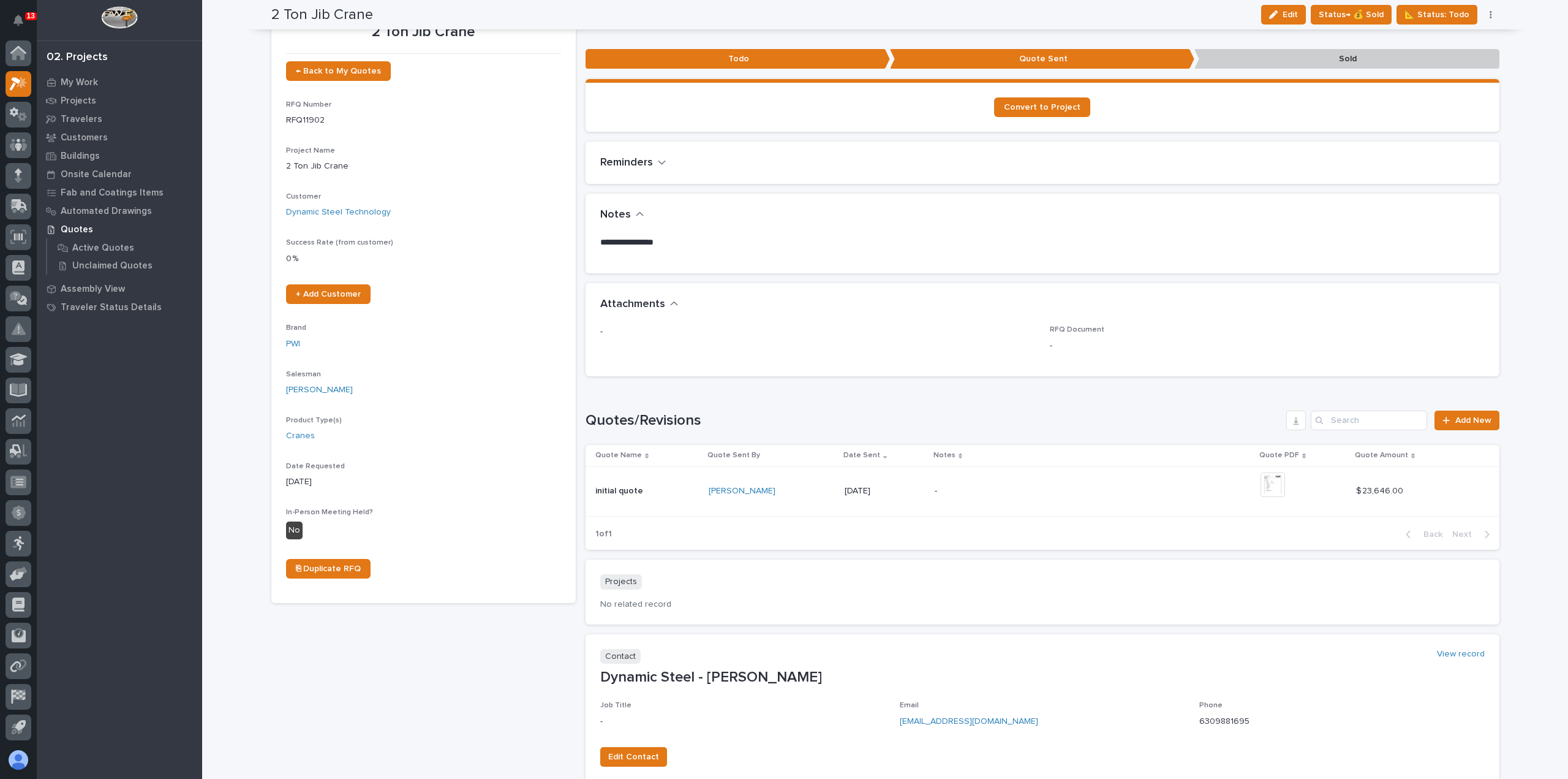
scroll to position [0, 0]
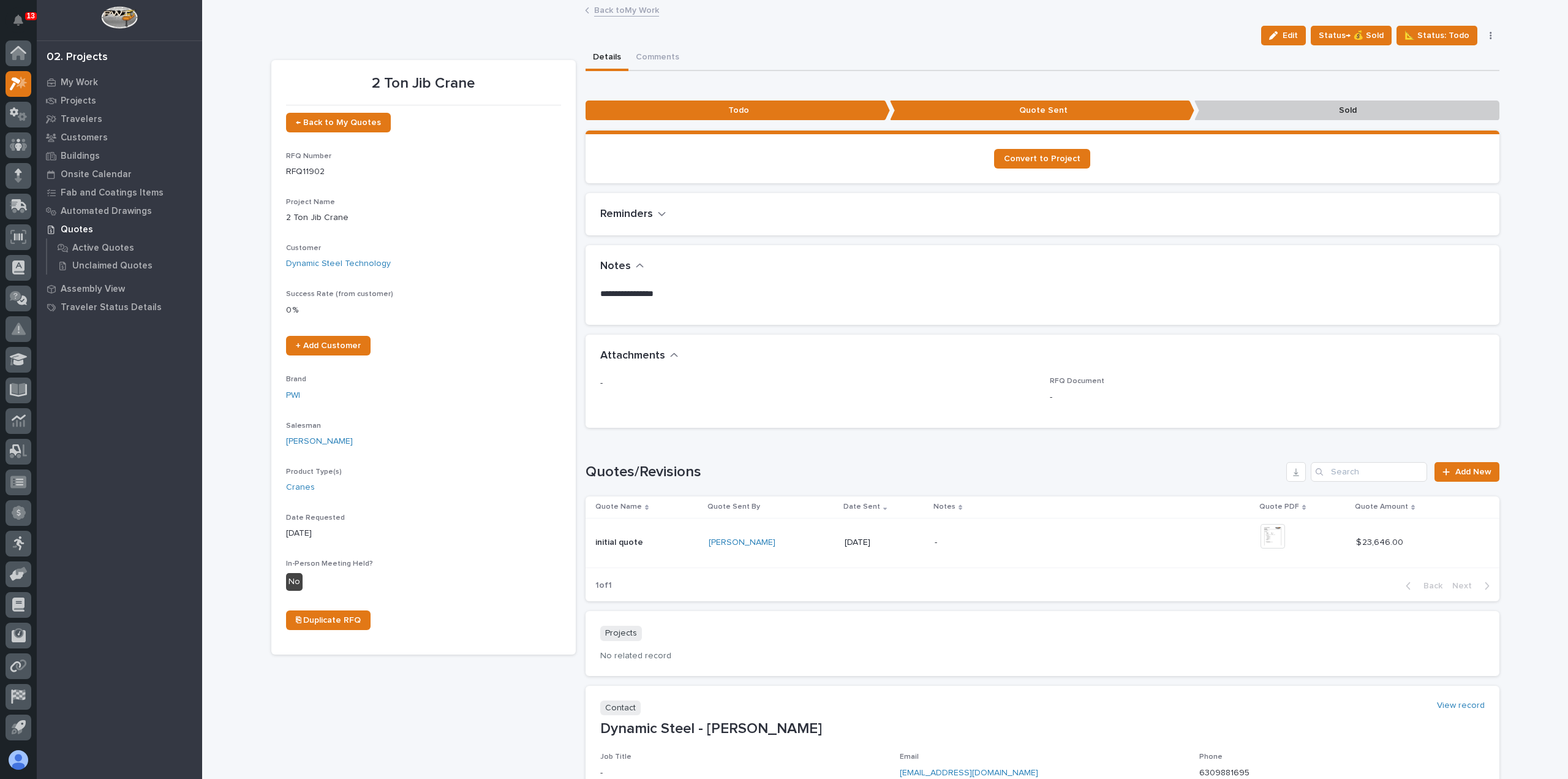
click at [632, 9] on link "Back to My Work" at bounding box center [626, 9] width 65 height 14
